Goal: Navigation & Orientation: Find specific page/section

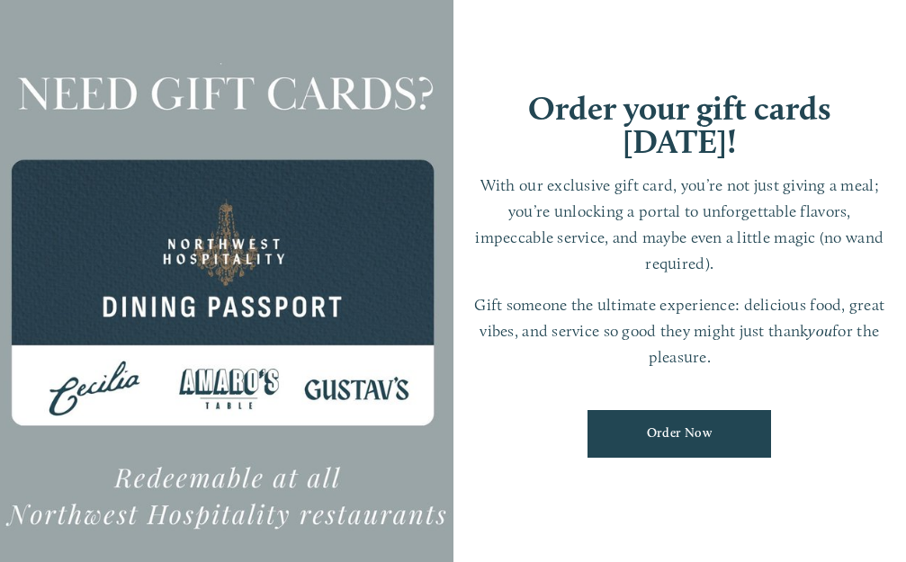
scroll to position [38, 0]
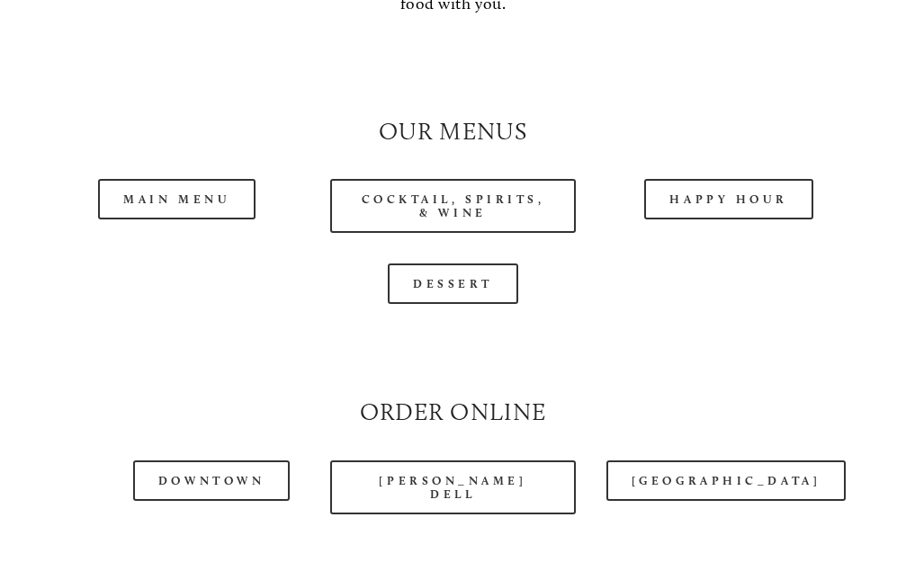
scroll to position [1529, 0]
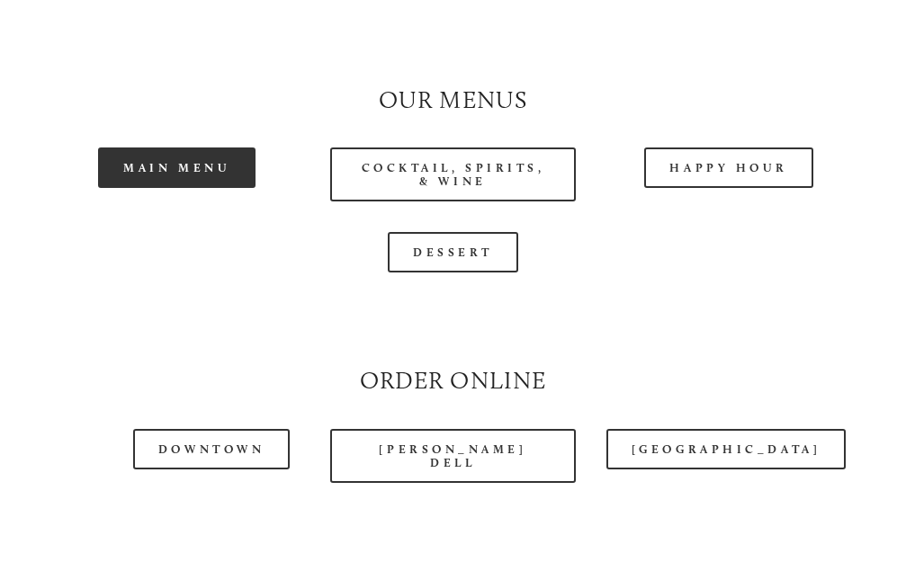
click at [198, 169] on link "Main Menu" at bounding box center [176, 167] width 157 height 40
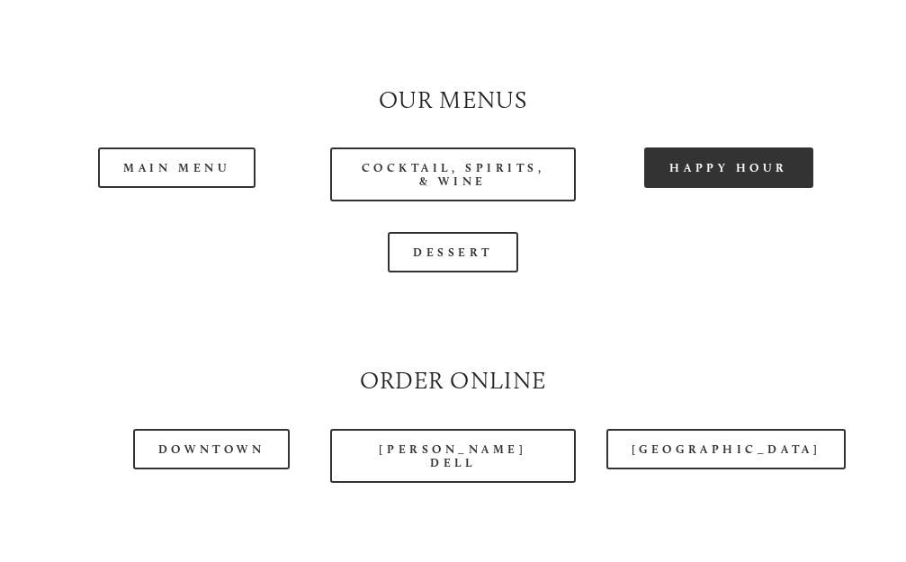
click at [747, 176] on link "Happy Hour" at bounding box center [728, 167] width 169 height 40
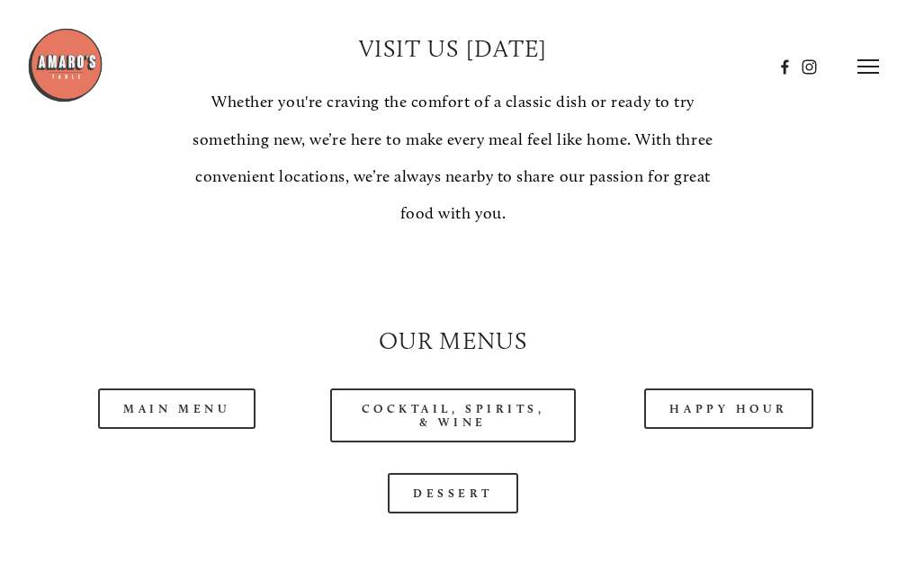
scroll to position [1259, 0]
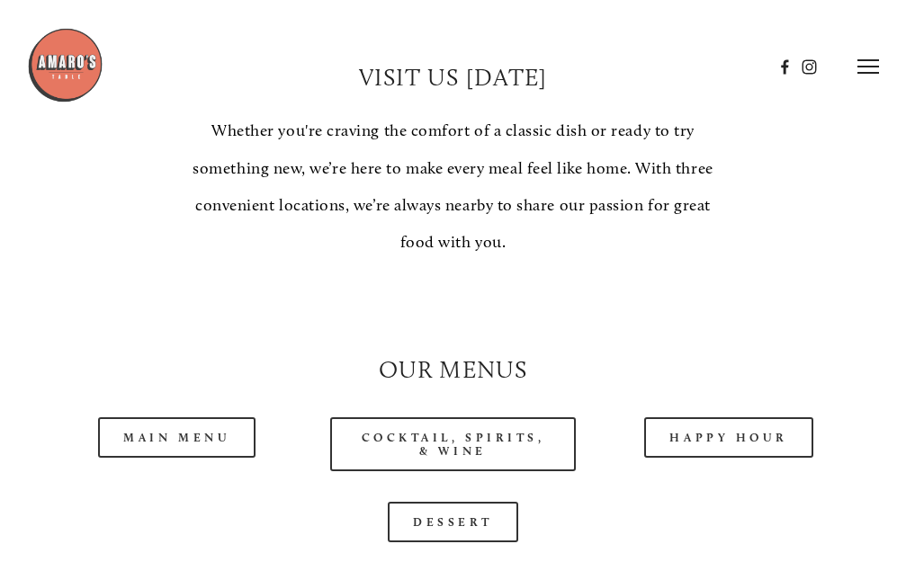
click at [872, 56] on header "Menu Order Now Visit Gallery 0" at bounding box center [453, 66] width 852 height 133
click at [870, 71] on icon at bounding box center [868, 66] width 22 height 16
click at [677, 68] on span "Gallery" at bounding box center [686, 65] width 41 height 15
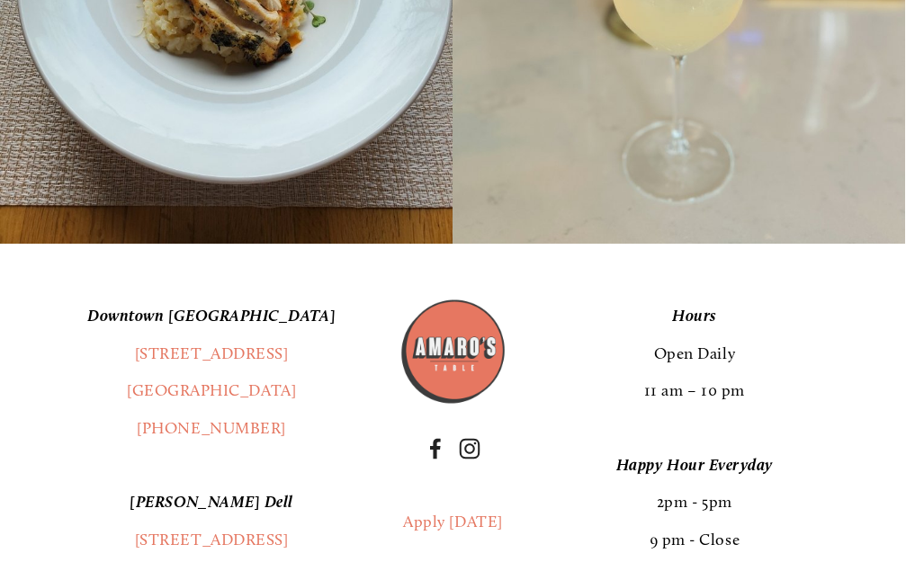
scroll to position [19924, 0]
